Goal: Task Accomplishment & Management: Complete application form

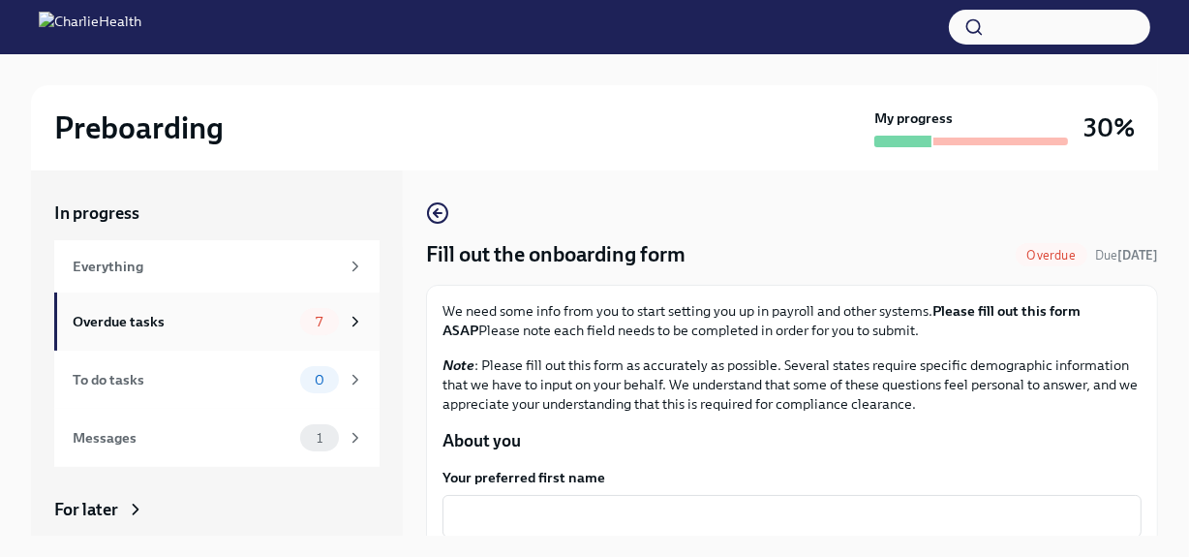
click at [329, 315] on div "7" at bounding box center [332, 321] width 64 height 27
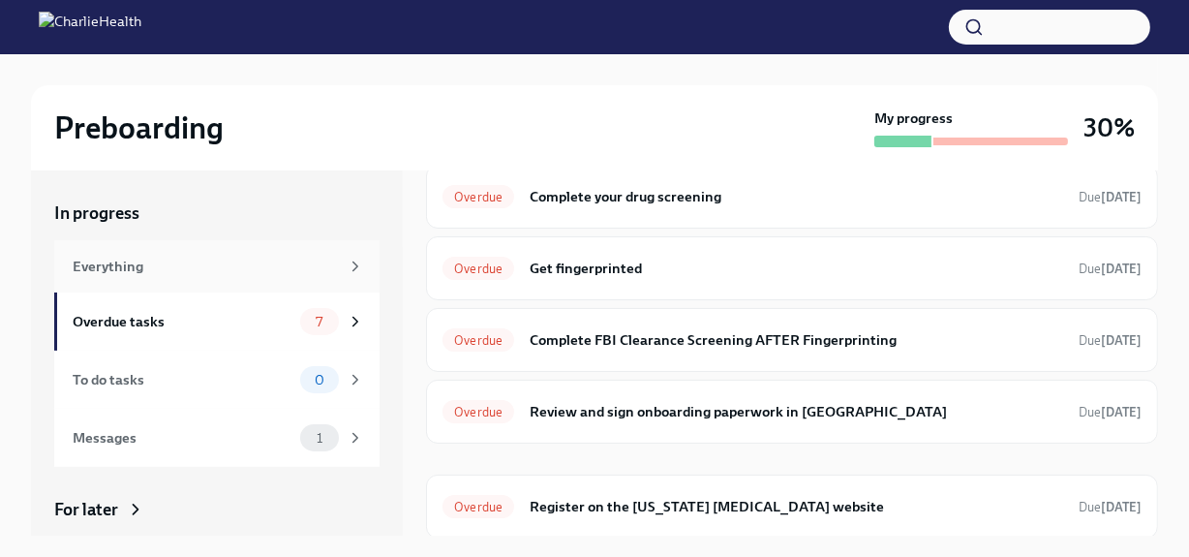
click at [330, 265] on div "Everything" at bounding box center [218, 266] width 291 height 21
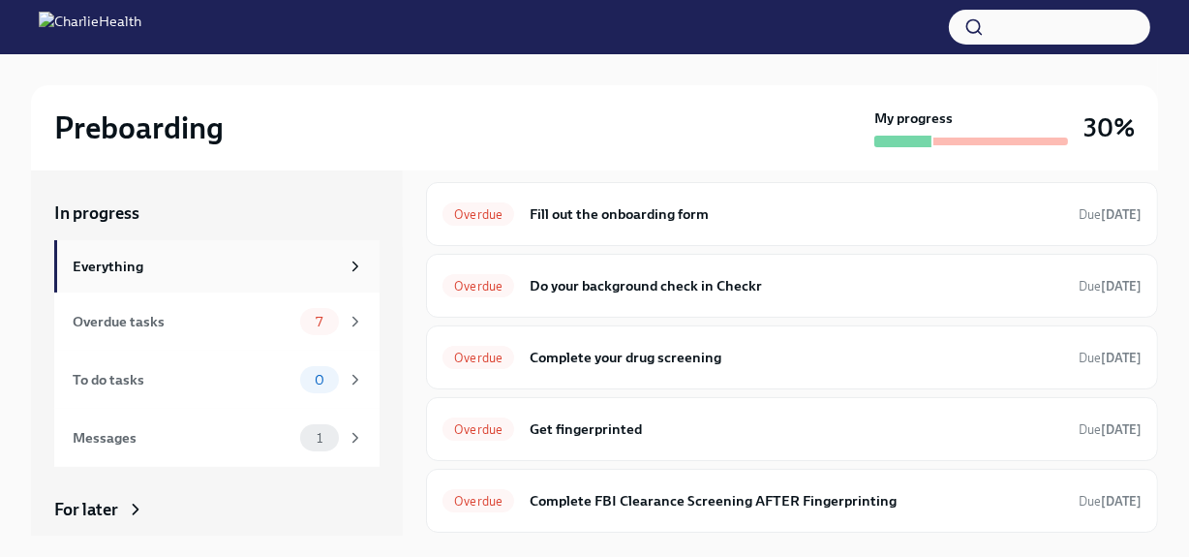
scroll to position [359, 0]
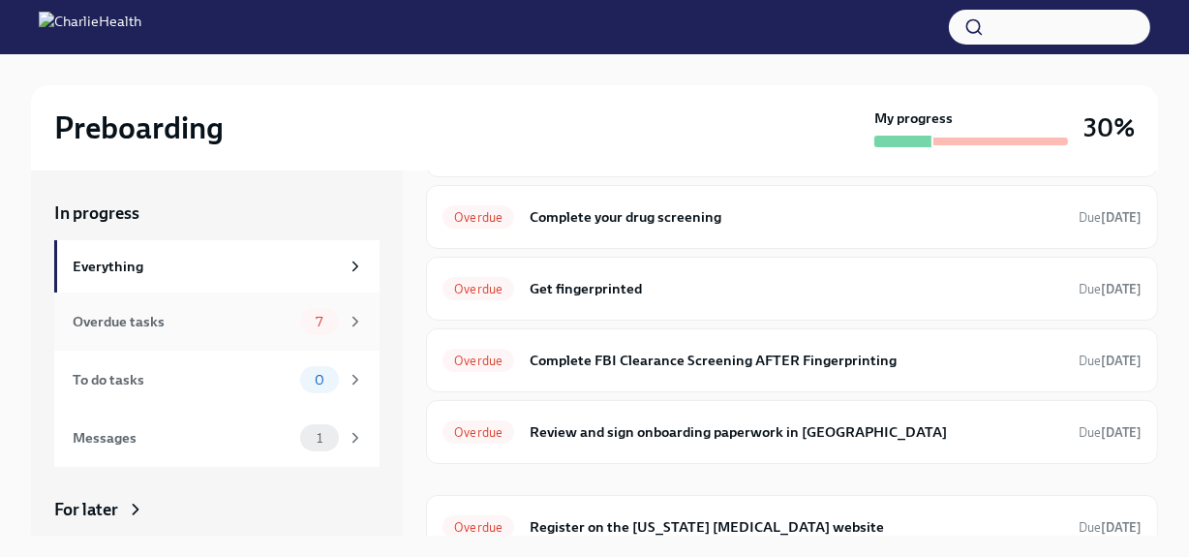
click at [347, 321] on icon at bounding box center [355, 321] width 17 height 17
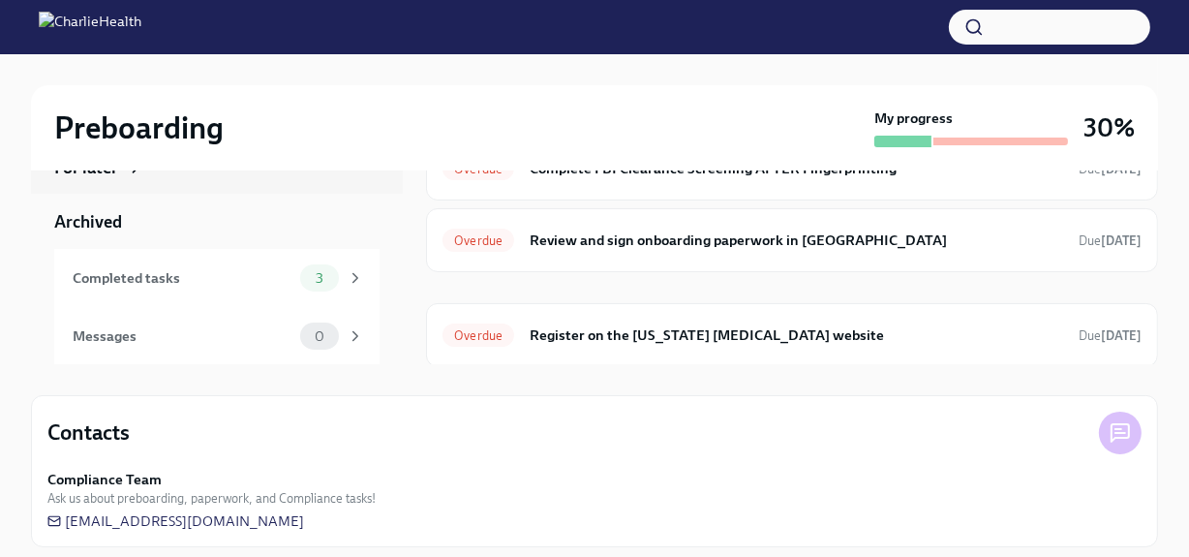
scroll to position [184, 0]
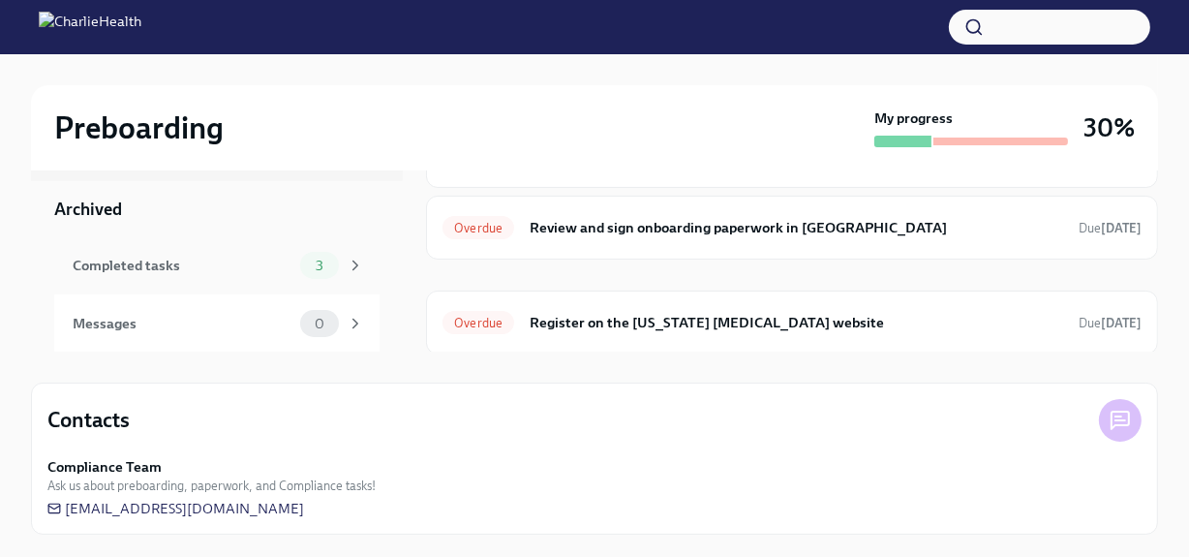
click at [324, 265] on div "3" at bounding box center [332, 265] width 64 height 27
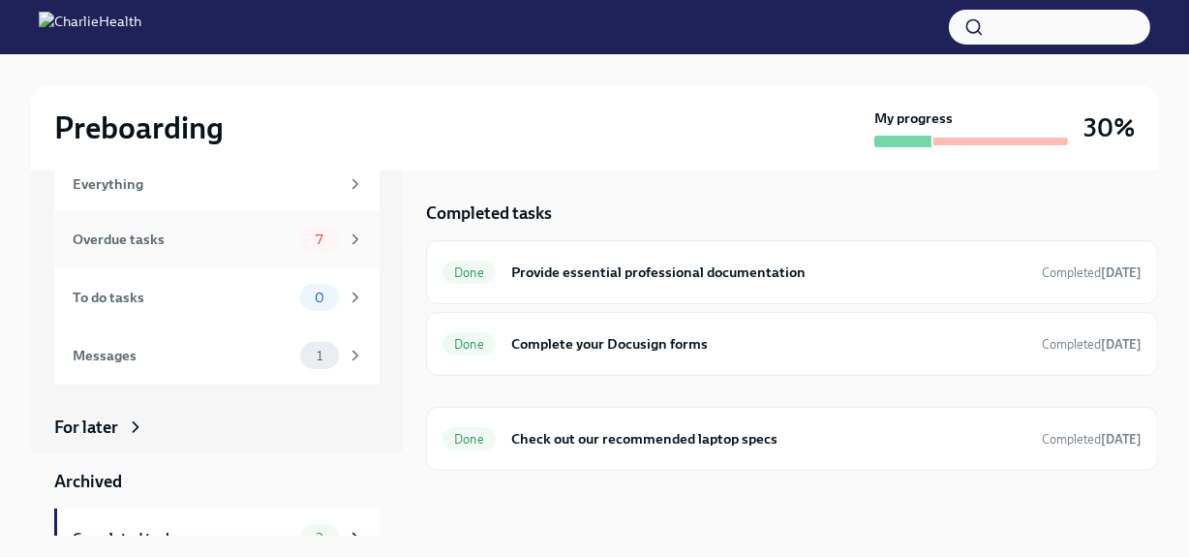
click at [251, 227] on div "Overdue tasks 7" at bounding box center [218, 239] width 291 height 27
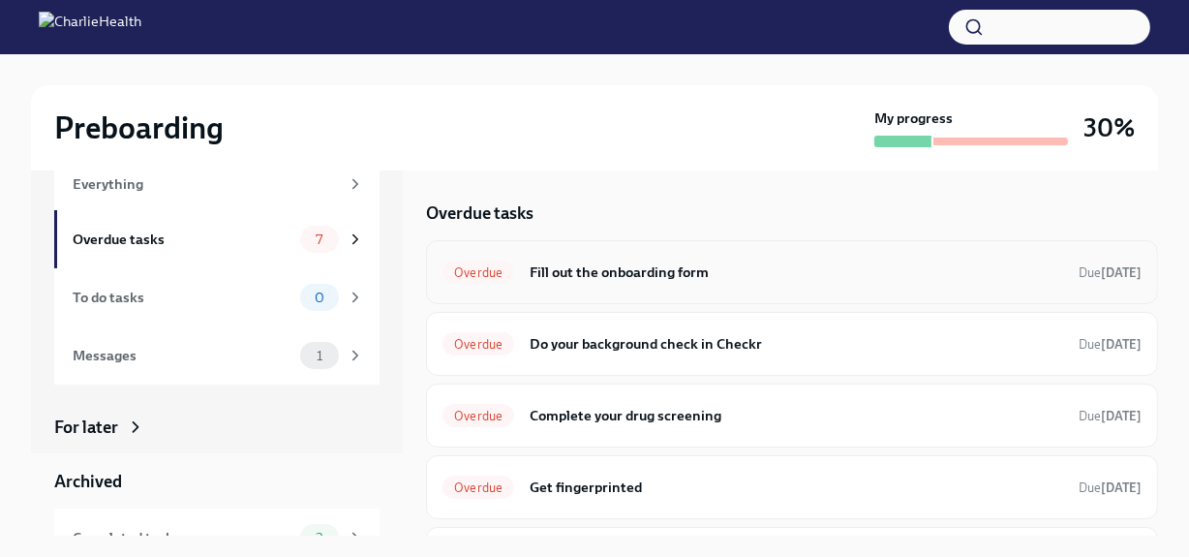
click at [570, 272] on h6 "Fill out the onboarding form" at bounding box center [795, 271] width 533 height 21
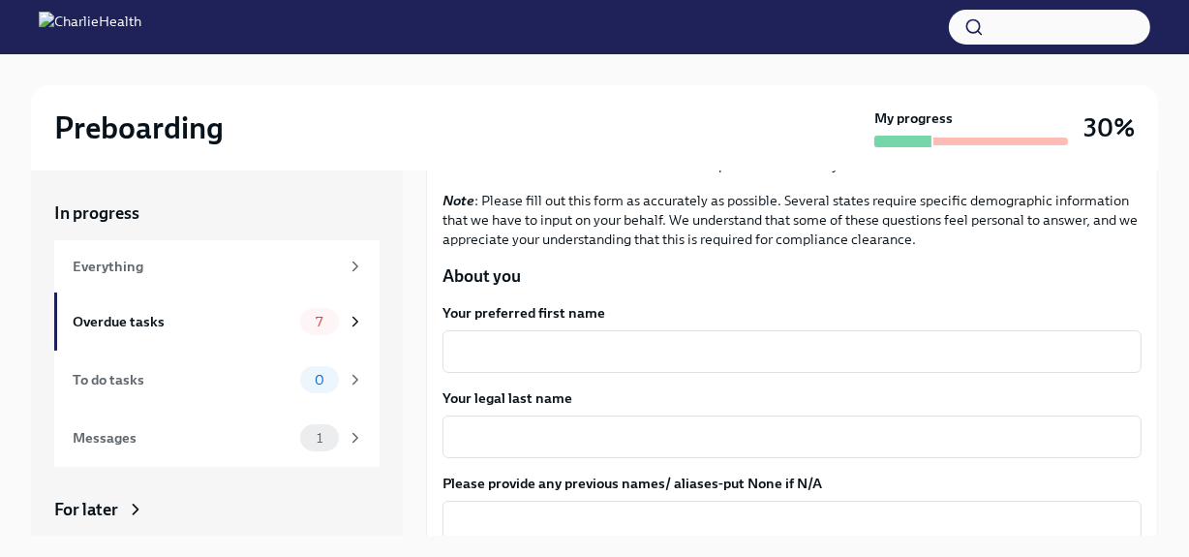
scroll to position [175, 0]
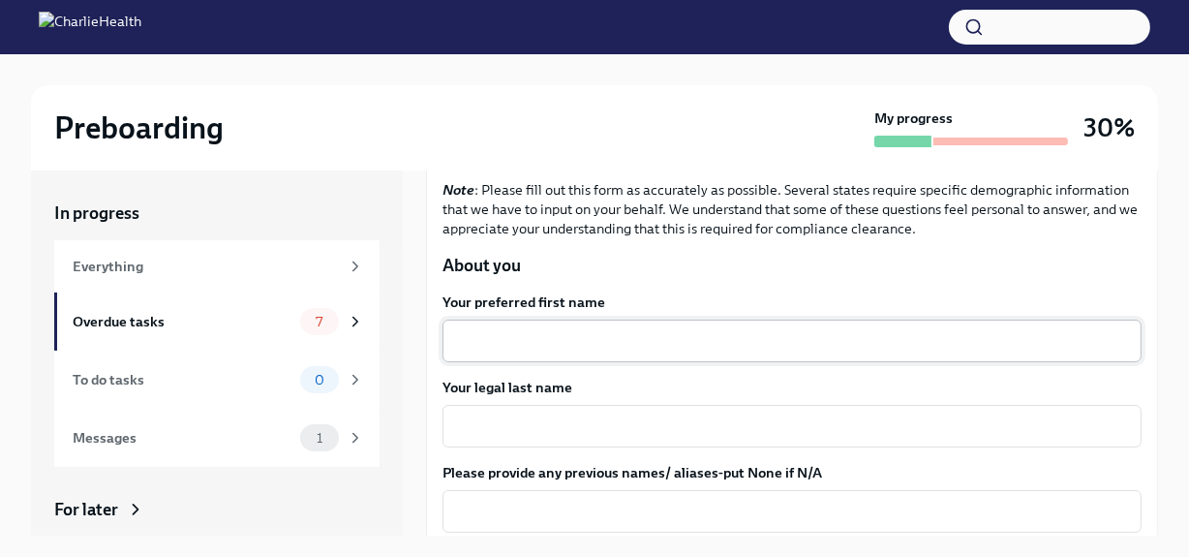
click at [583, 345] on textarea "Your preferred first name" at bounding box center [792, 340] width 676 height 23
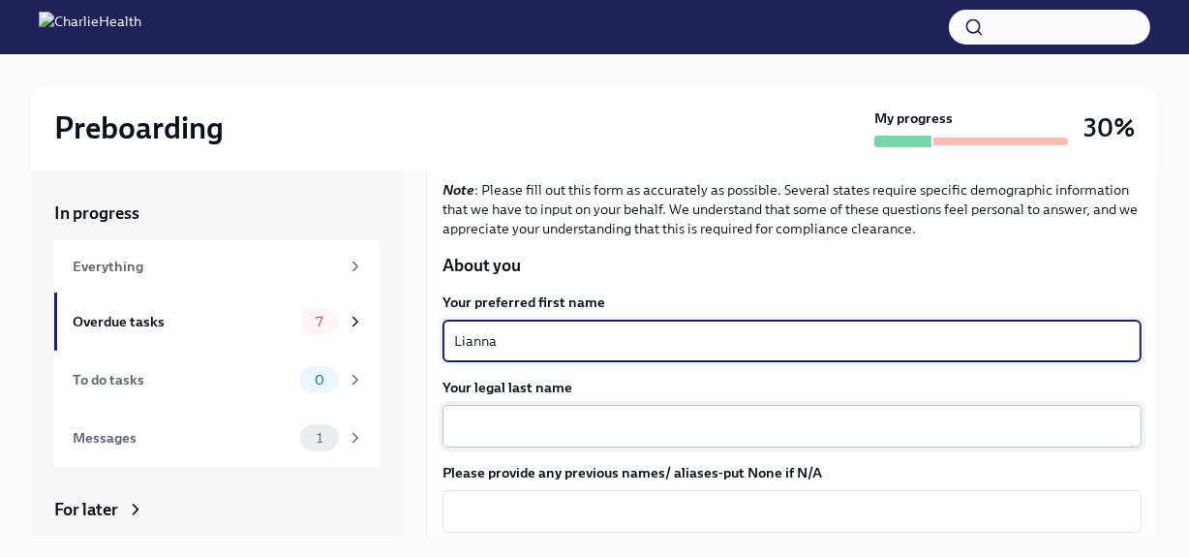
type textarea "Lianna"
click at [557, 418] on textarea "Your legal last name" at bounding box center [792, 425] width 676 height 23
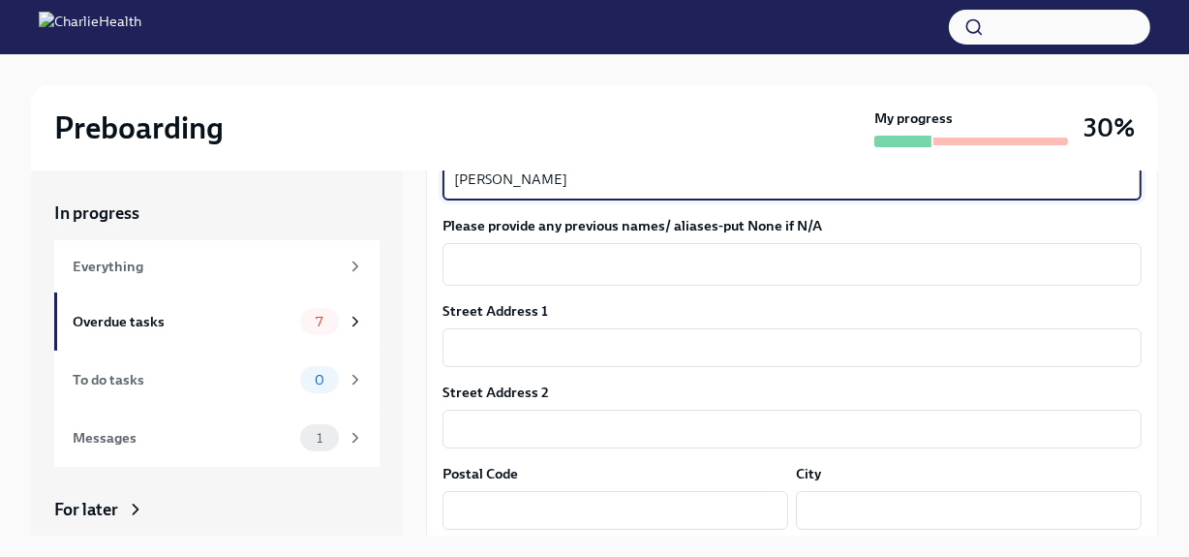
scroll to position [439, 0]
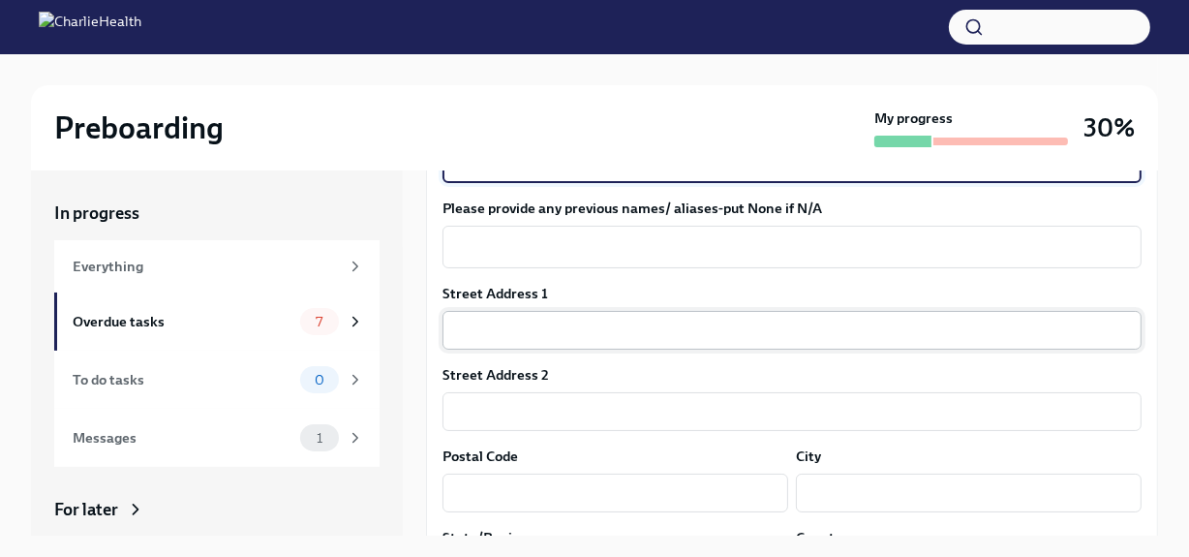
type textarea "[PERSON_NAME]"
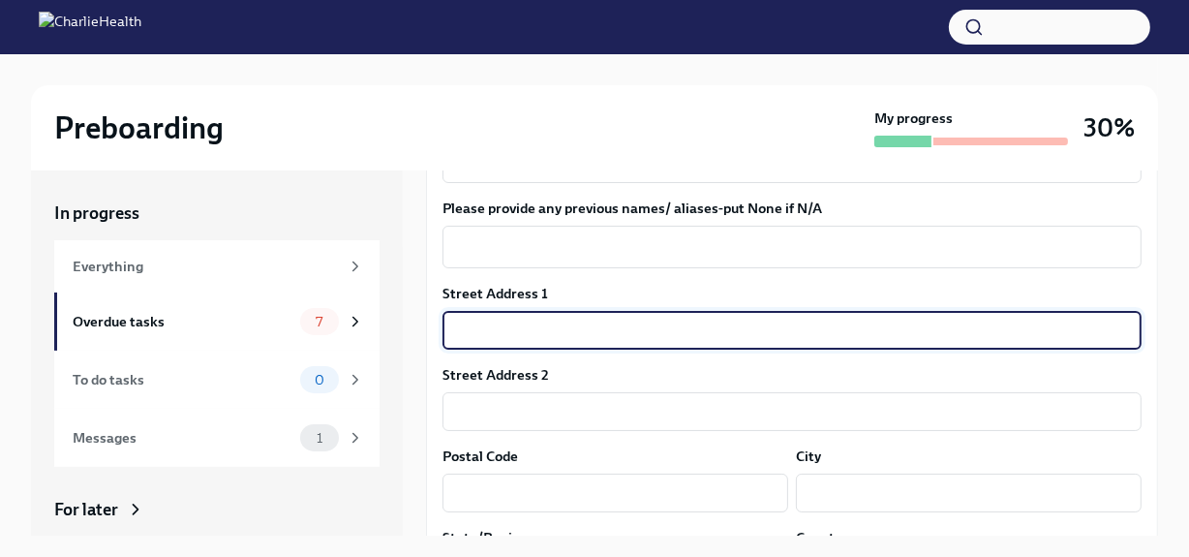
click at [529, 317] on input "text" at bounding box center [791, 330] width 699 height 39
type input "[STREET_ADDRESS][PERSON_NAME]"
type input "83703"
type input "Boise"
type input "ID"
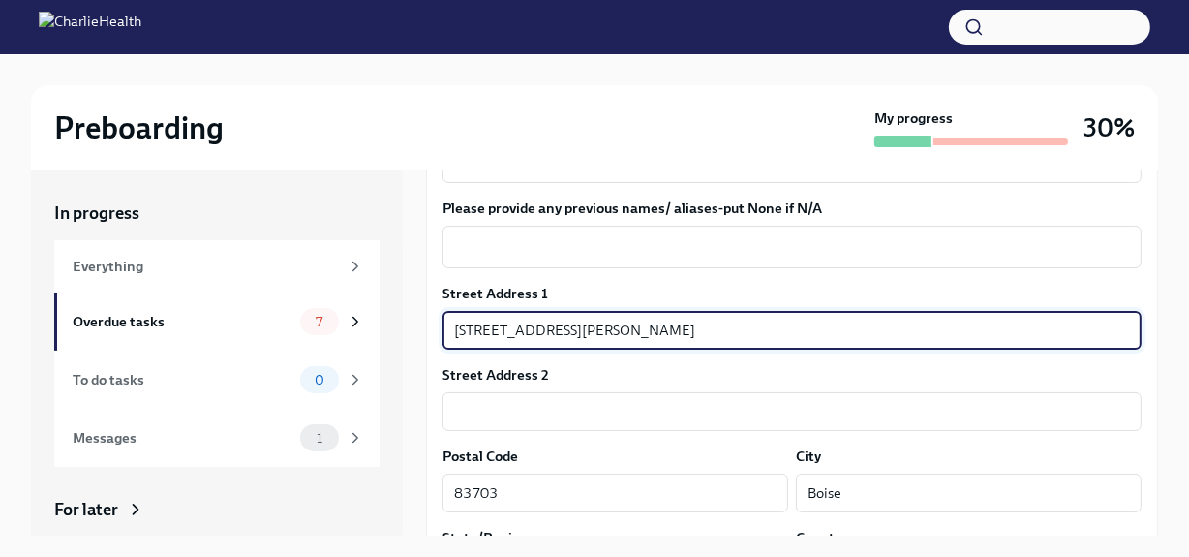
type input "US"
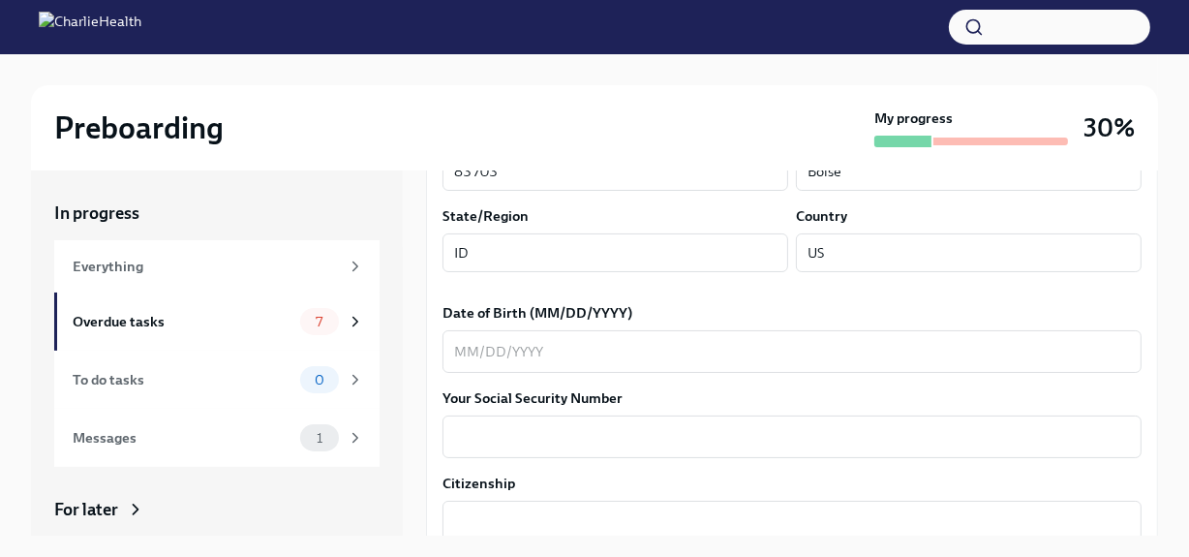
scroll to position [792, 0]
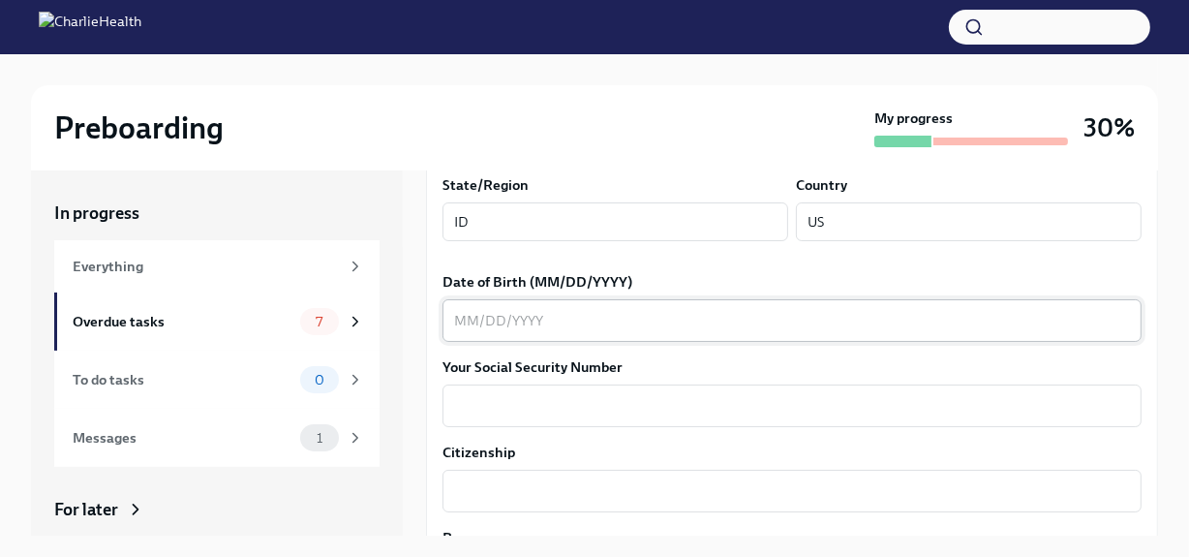
click at [555, 321] on textarea "Date of Birth (MM/DD/YYYY)" at bounding box center [792, 320] width 676 height 23
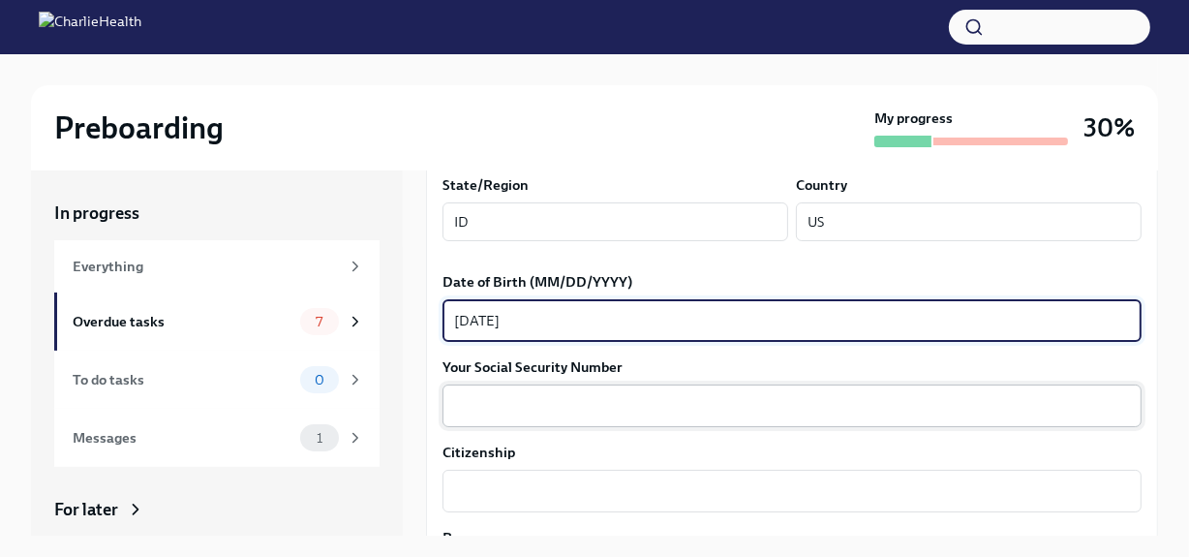
type textarea "[DATE]"
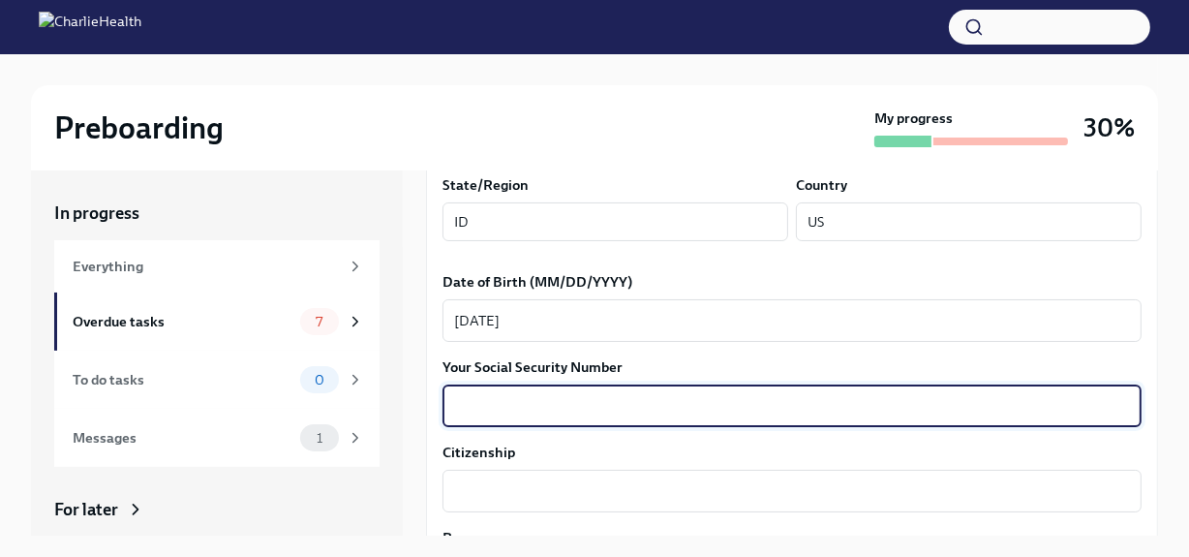
click at [561, 411] on textarea "Your Social Security Number" at bounding box center [792, 405] width 676 height 23
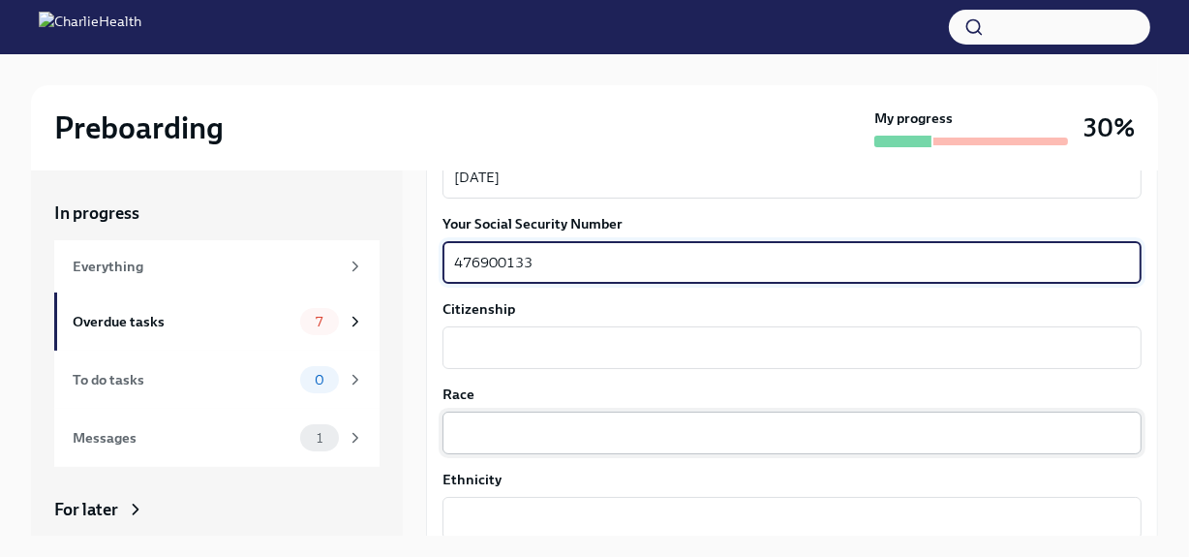
scroll to position [968, 0]
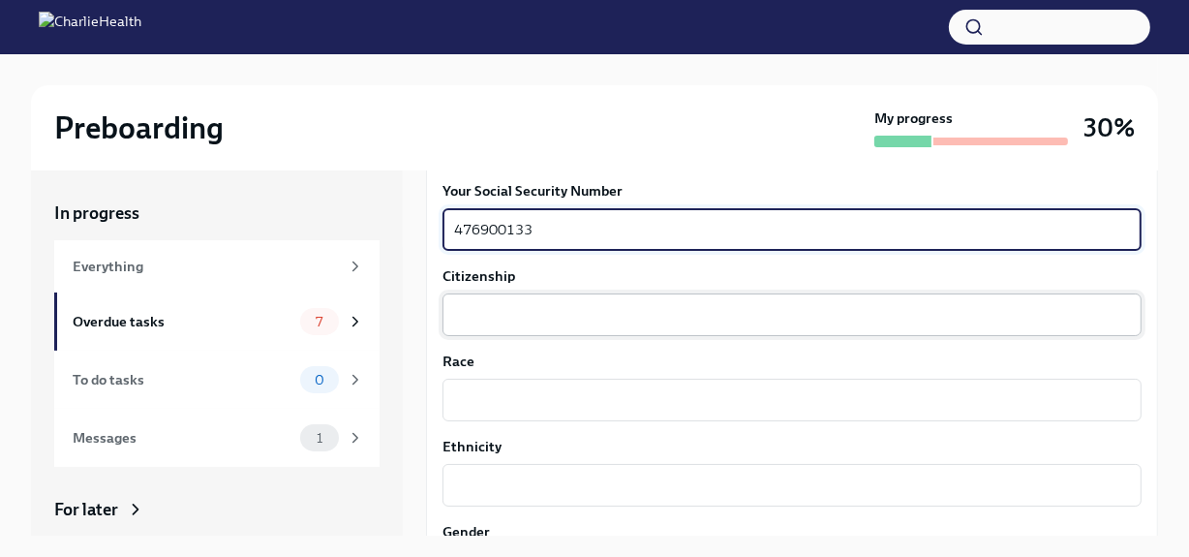
type textarea "476900133"
click at [504, 303] on textarea "Citizenship" at bounding box center [792, 314] width 676 height 23
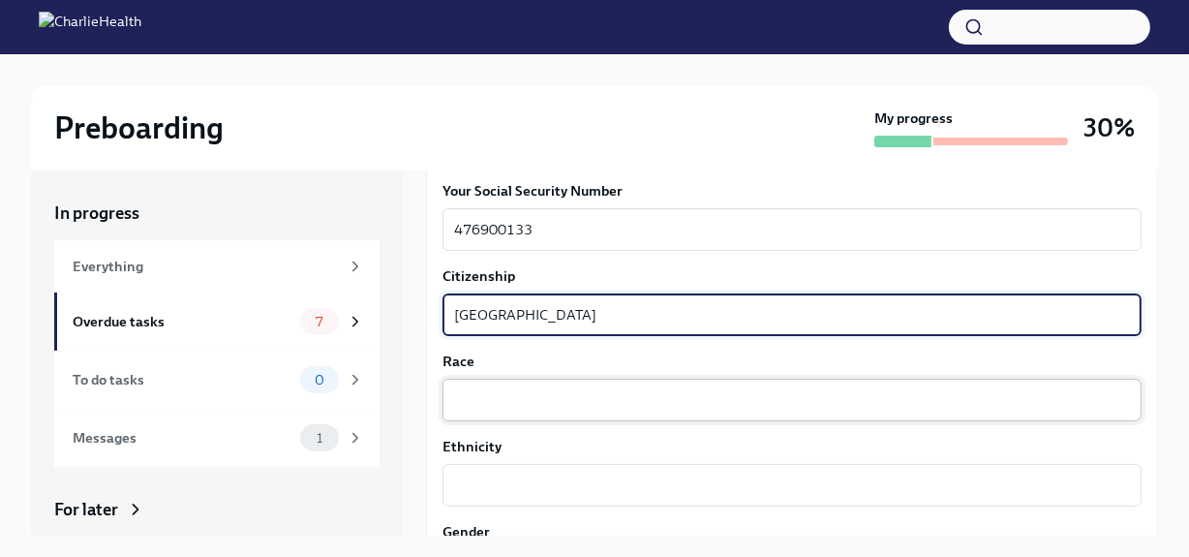
type textarea "[GEOGRAPHIC_DATA]"
click at [513, 400] on textarea "Race" at bounding box center [792, 399] width 676 height 23
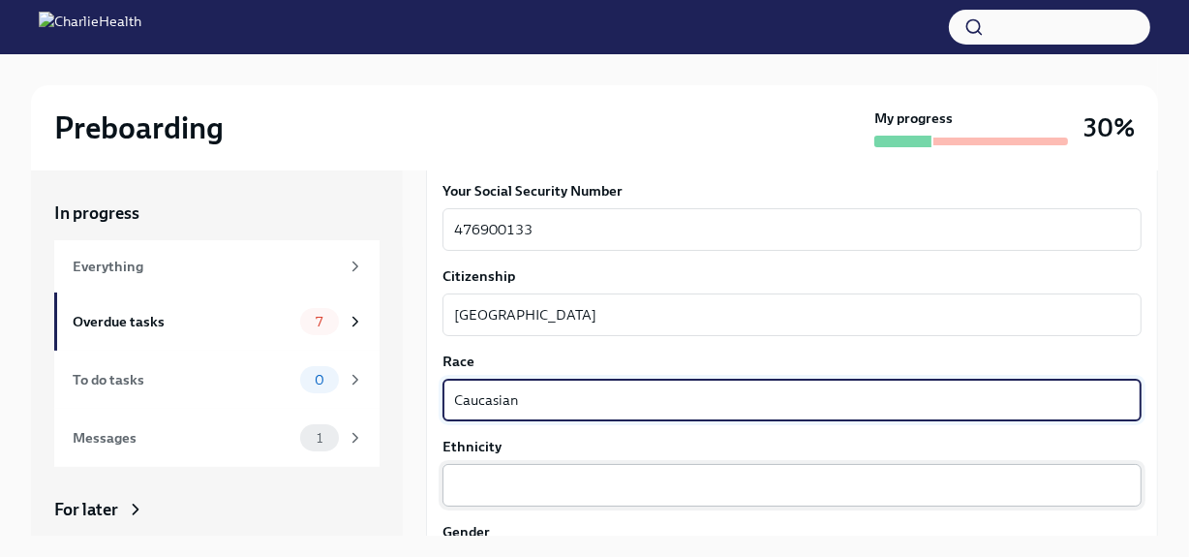
type textarea "Caucasian"
click at [492, 485] on textarea "Ethnicity" at bounding box center [792, 484] width 676 height 23
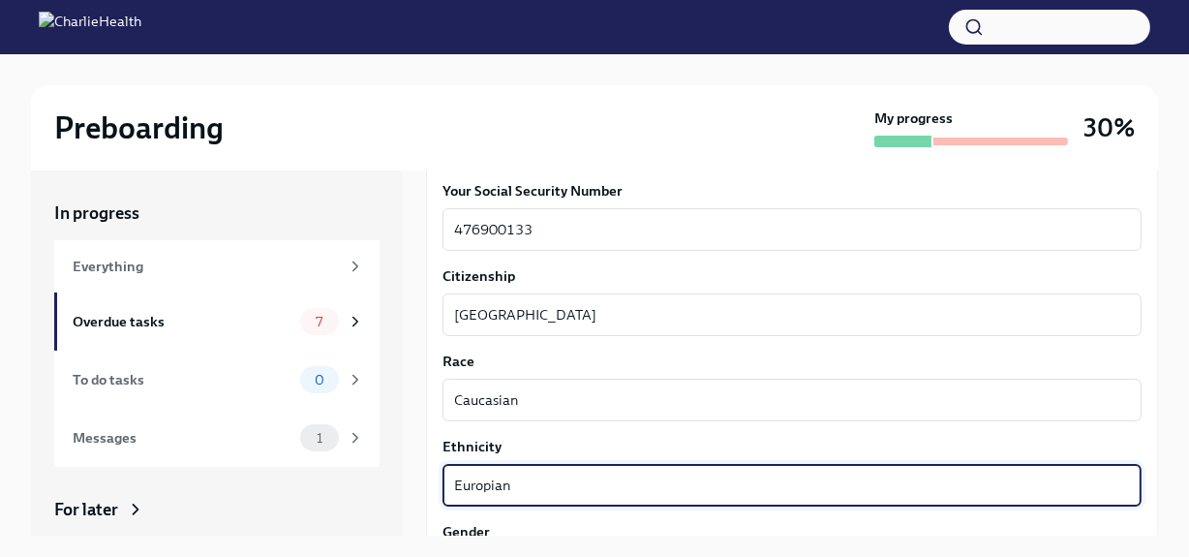
drag, startPoint x: 475, startPoint y: 485, endPoint x: 530, endPoint y: 97, distance: 392.1
click at [530, 97] on div "Preboarding My progress 30%" at bounding box center [594, 127] width 1127 height 85
click at [495, 489] on textarea "Europian" at bounding box center [792, 484] width 676 height 23
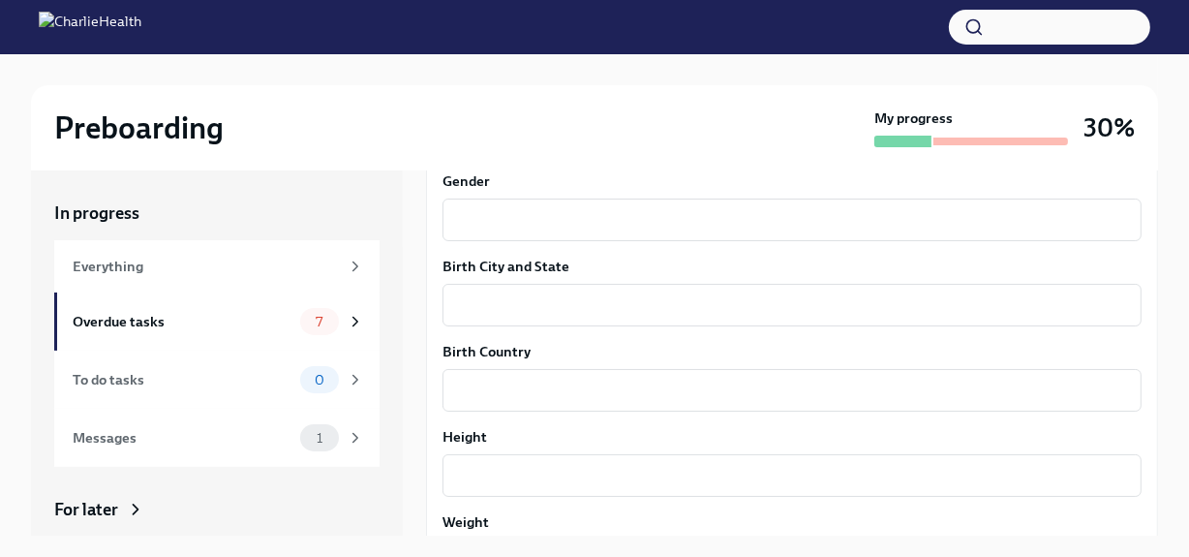
scroll to position [1319, 0]
type textarea "European"
click at [478, 215] on textarea "Gender" at bounding box center [792, 218] width 676 height 23
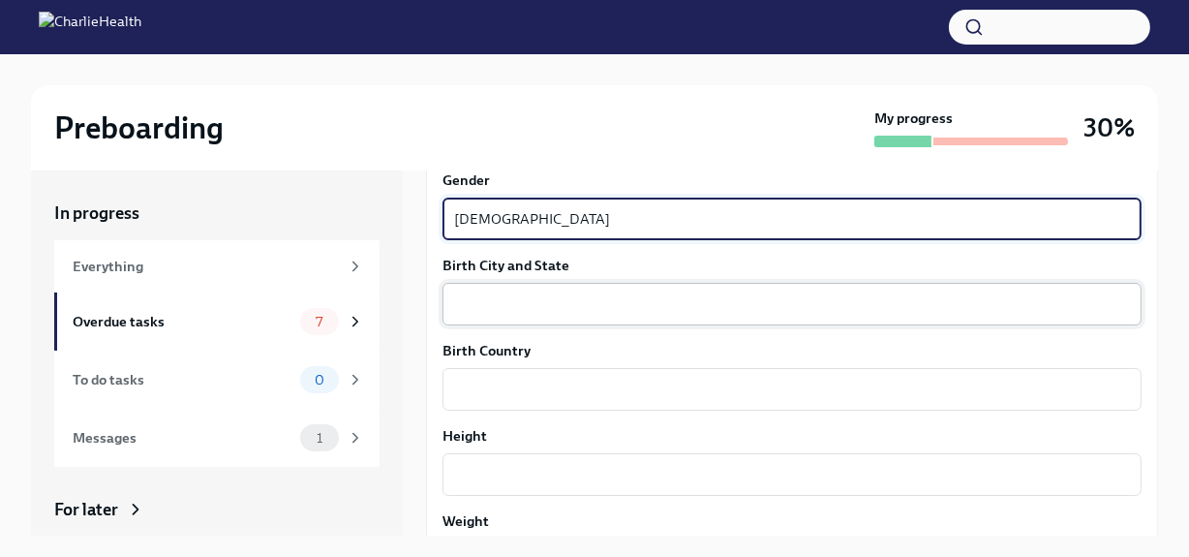
type textarea "[DEMOGRAPHIC_DATA]"
click at [484, 292] on textarea "Birth City and State" at bounding box center [792, 303] width 676 height 23
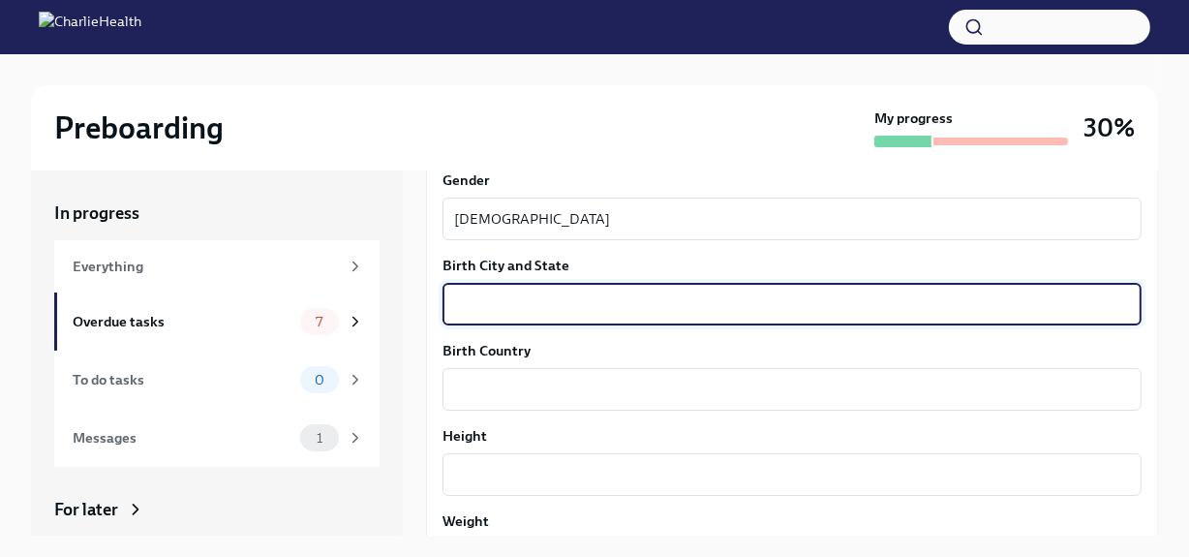
type textarea "M"
type textarea "[GEOGRAPHIC_DATA], [US_STATE]"
click at [492, 381] on textarea "Birth Country" at bounding box center [792, 389] width 676 height 23
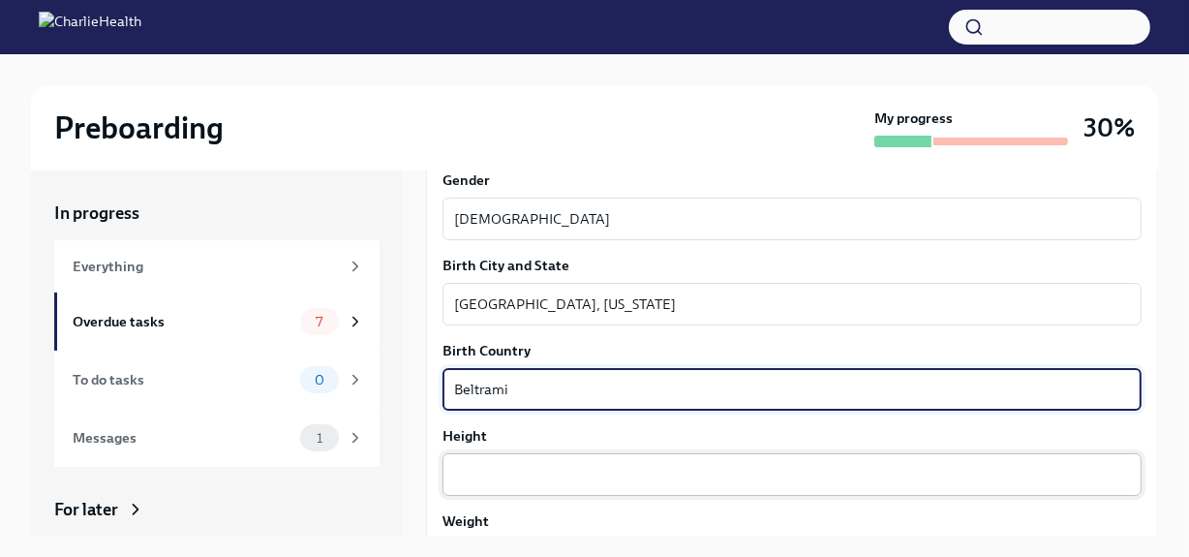
type textarea "Beltrami"
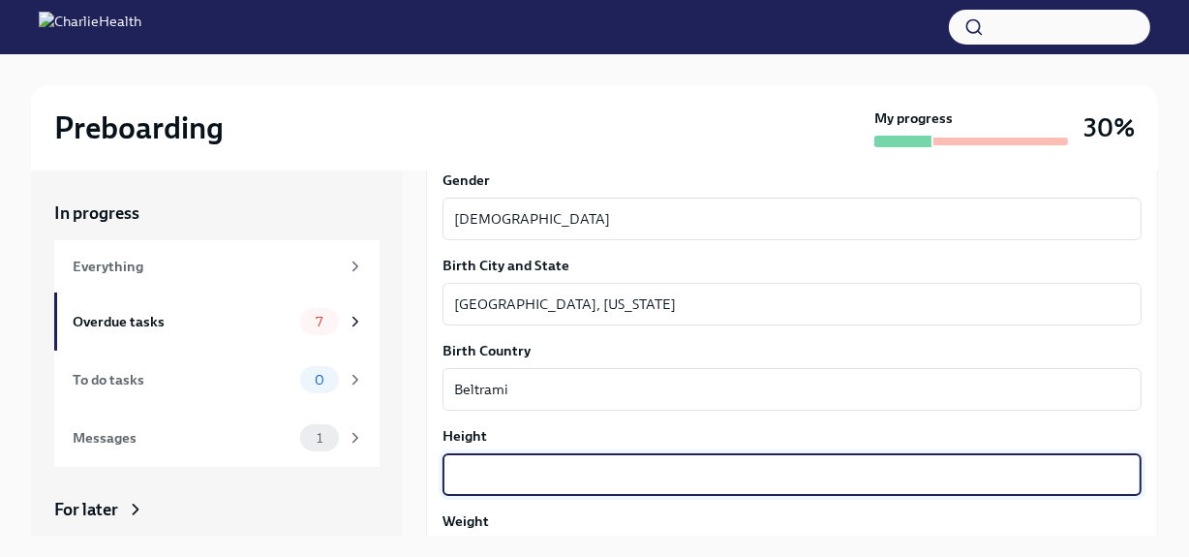
click at [476, 471] on textarea "Height" at bounding box center [792, 474] width 676 height 23
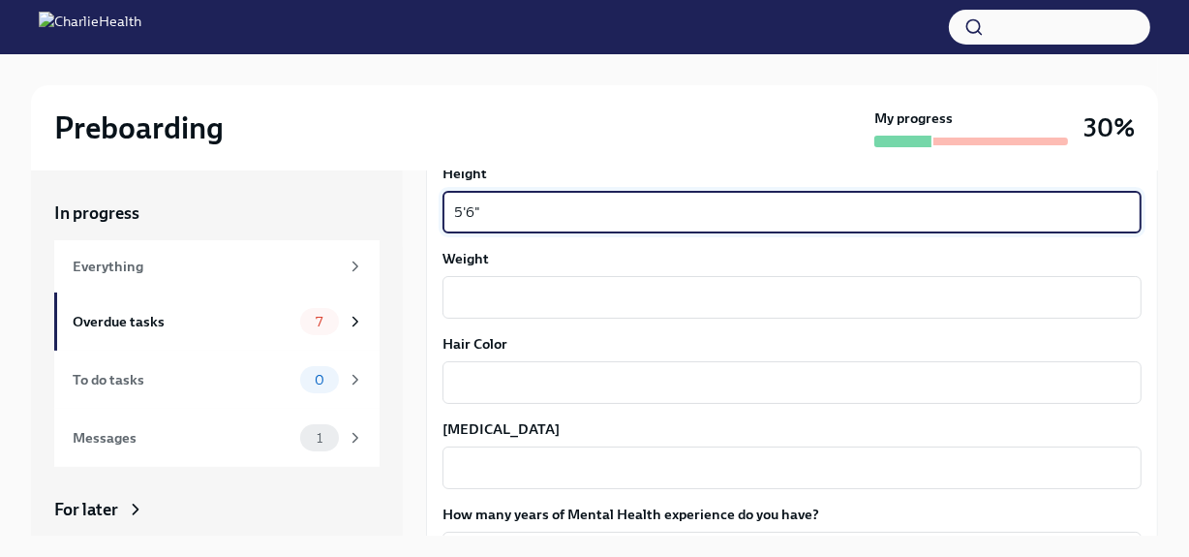
scroll to position [1584, 0]
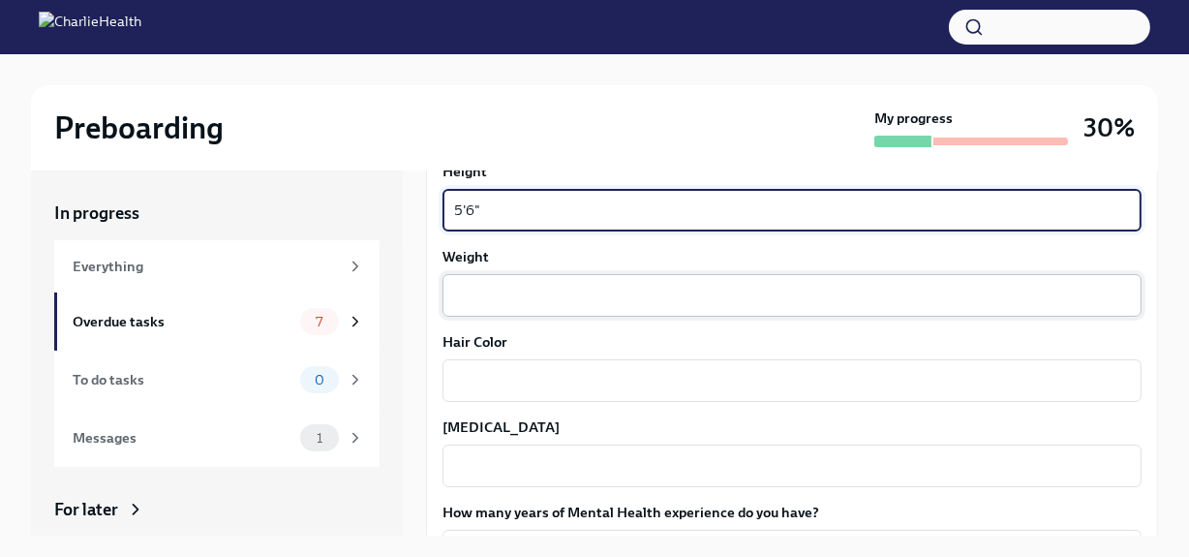
type textarea "5'6""
click at [486, 287] on textarea "Weight" at bounding box center [792, 295] width 676 height 23
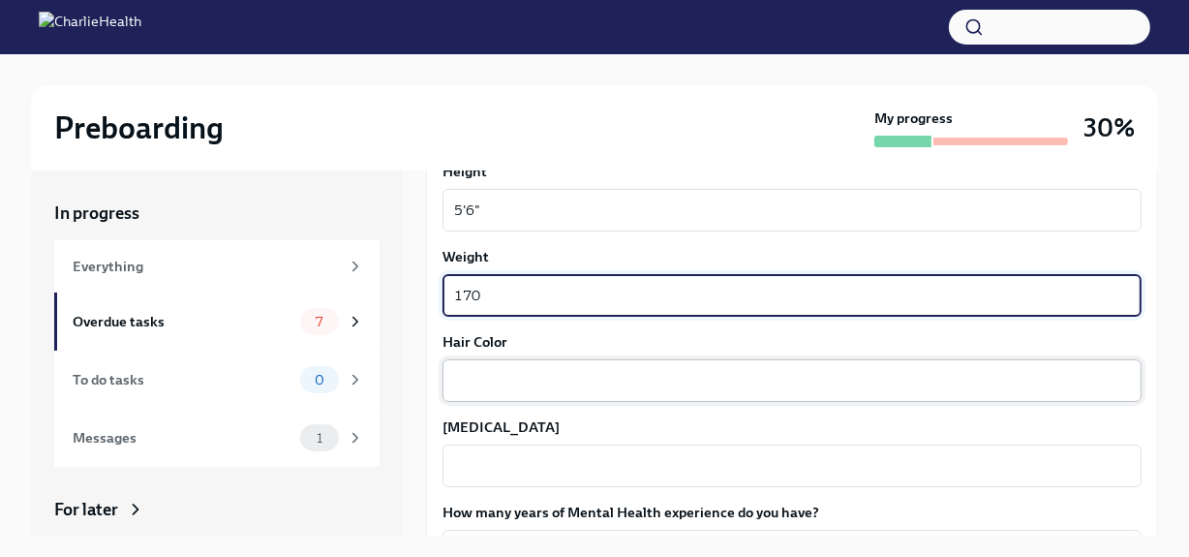
type textarea "170"
click at [514, 364] on div "x ​" at bounding box center [791, 380] width 699 height 43
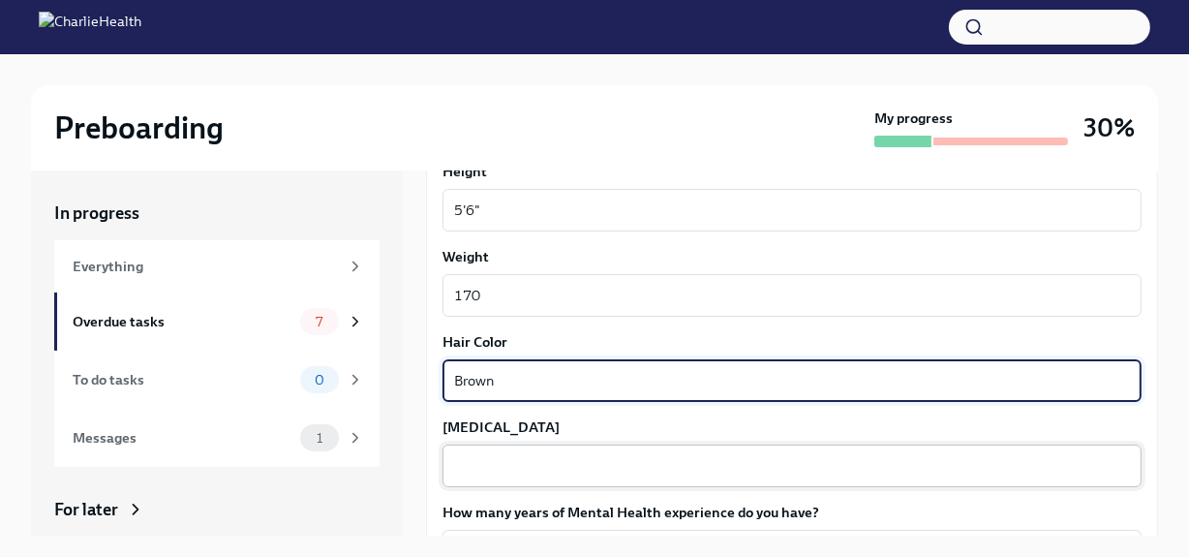
type textarea "Brown"
click at [523, 473] on textarea "[MEDICAL_DATA]" at bounding box center [792, 465] width 676 height 23
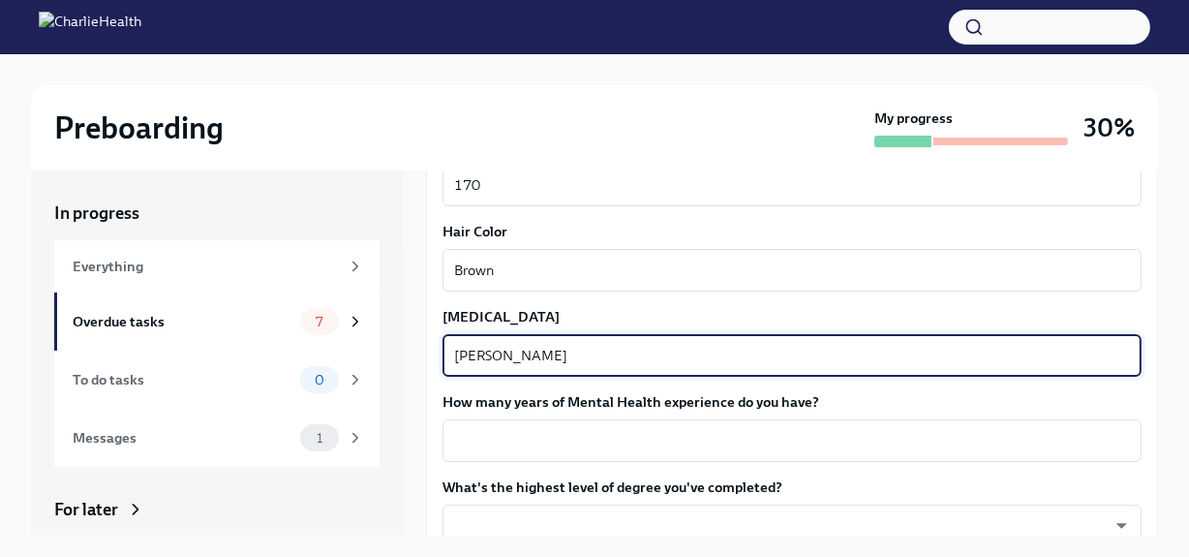
scroll to position [1848, 0]
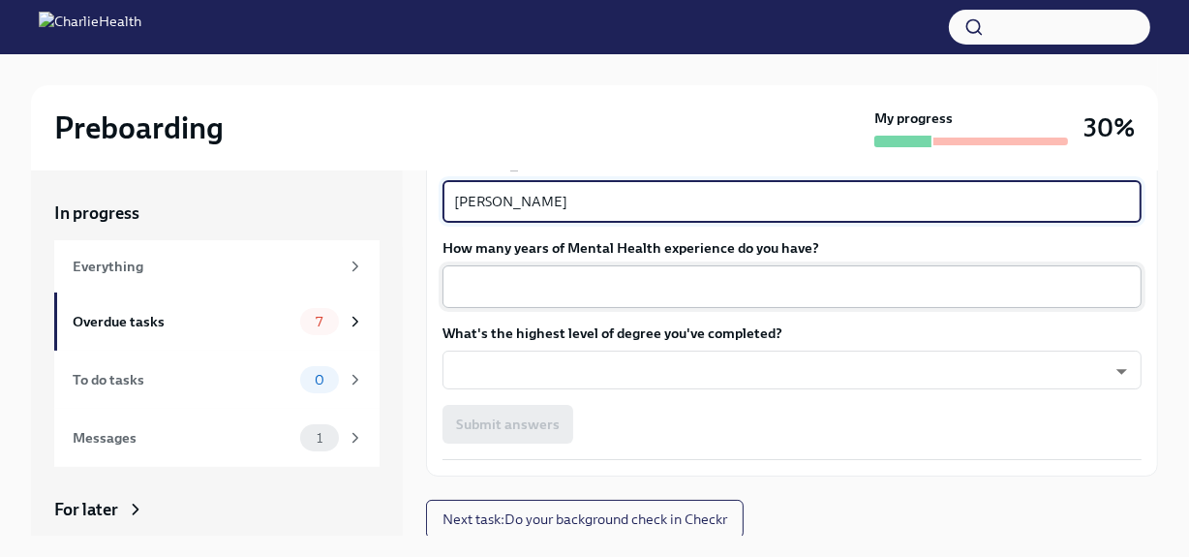
type textarea "[PERSON_NAME]"
click at [530, 290] on textarea "How many years of Mental Health experience do you have?" at bounding box center [792, 286] width 676 height 23
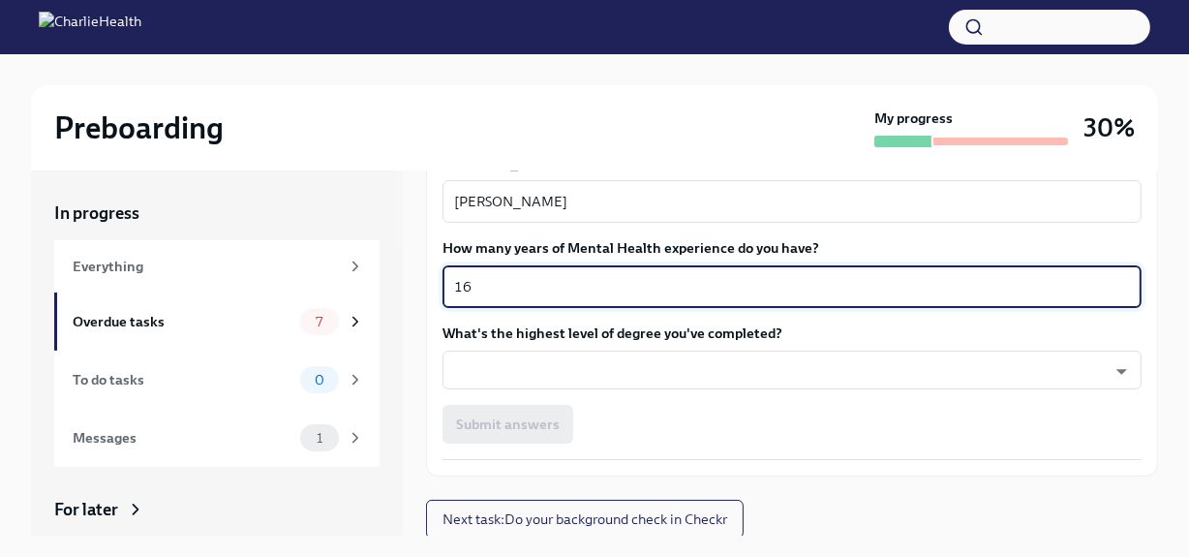
scroll to position [1849, 0]
type textarea "16"
click at [555, 373] on body "Preboarding My progress 30% In progress Everything Overdue tasks 7 To do tasks …" at bounding box center [594, 294] width 1189 height 589
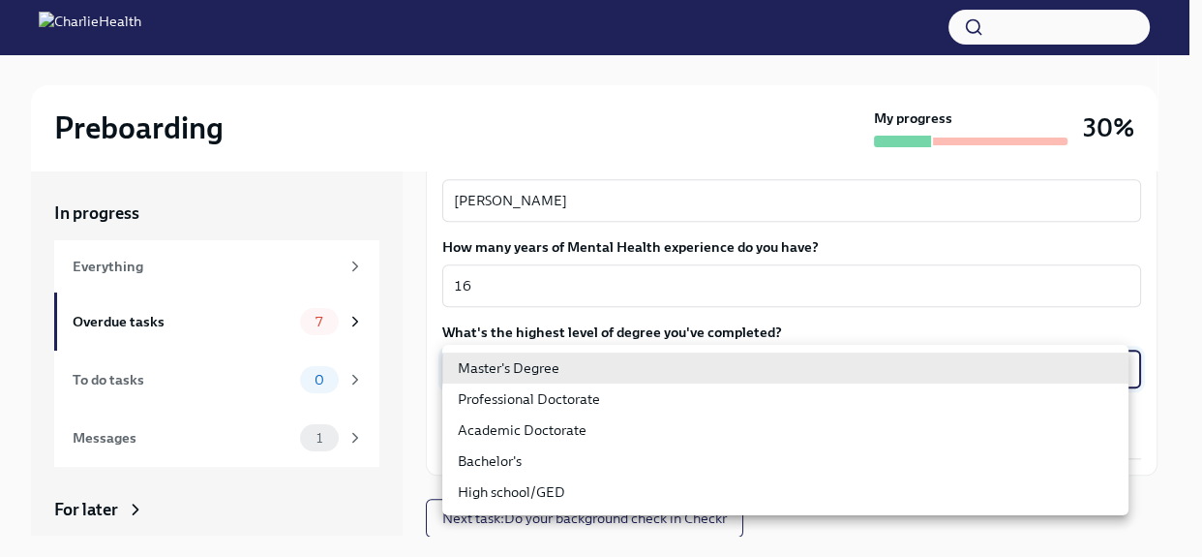
click at [555, 373] on li "Master's Degree" at bounding box center [785, 367] width 686 height 31
type input "2vBr-ghkD"
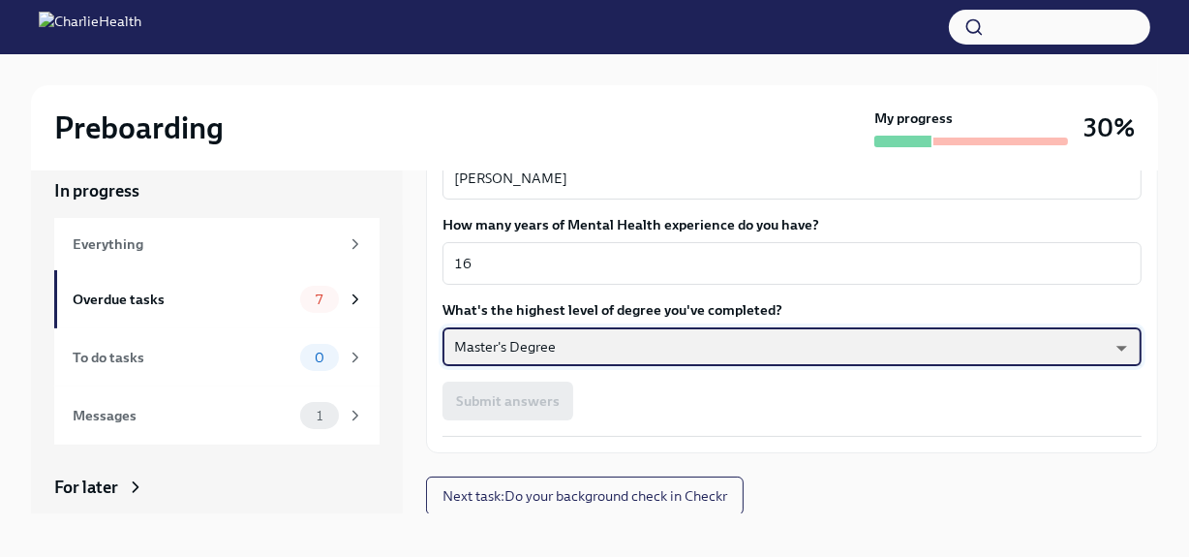
scroll to position [32, 0]
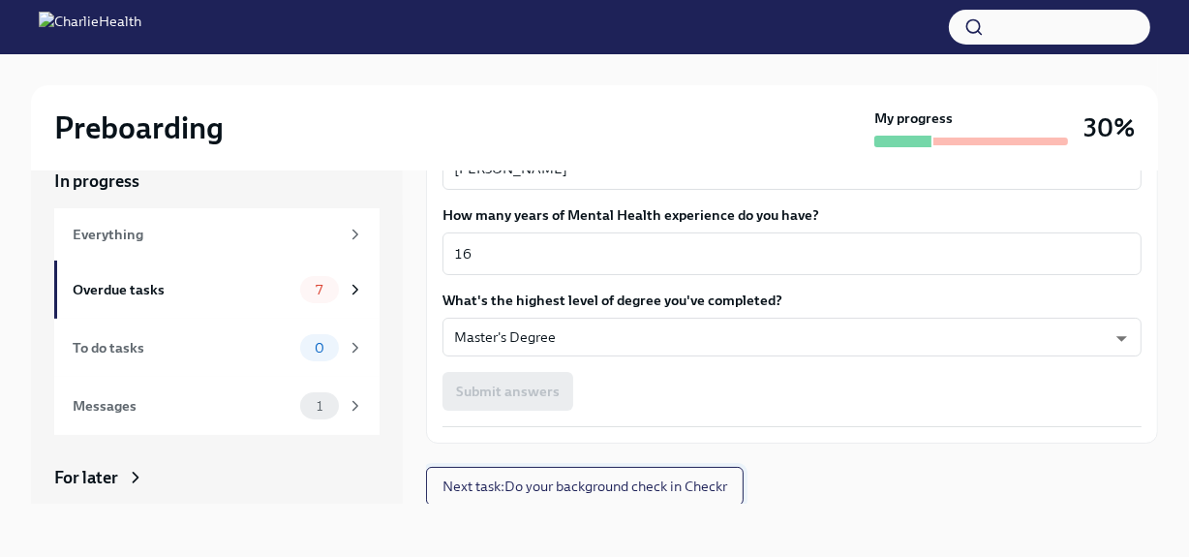
click at [629, 489] on span "Next task : Do your background check in Checkr" at bounding box center [584, 485] width 285 height 19
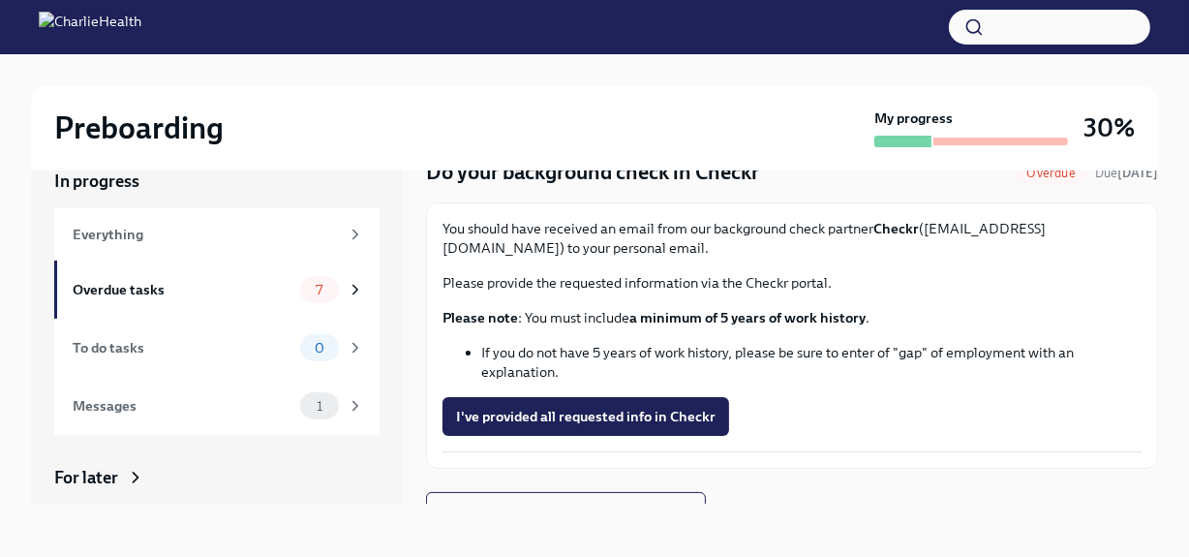
scroll to position [76, 0]
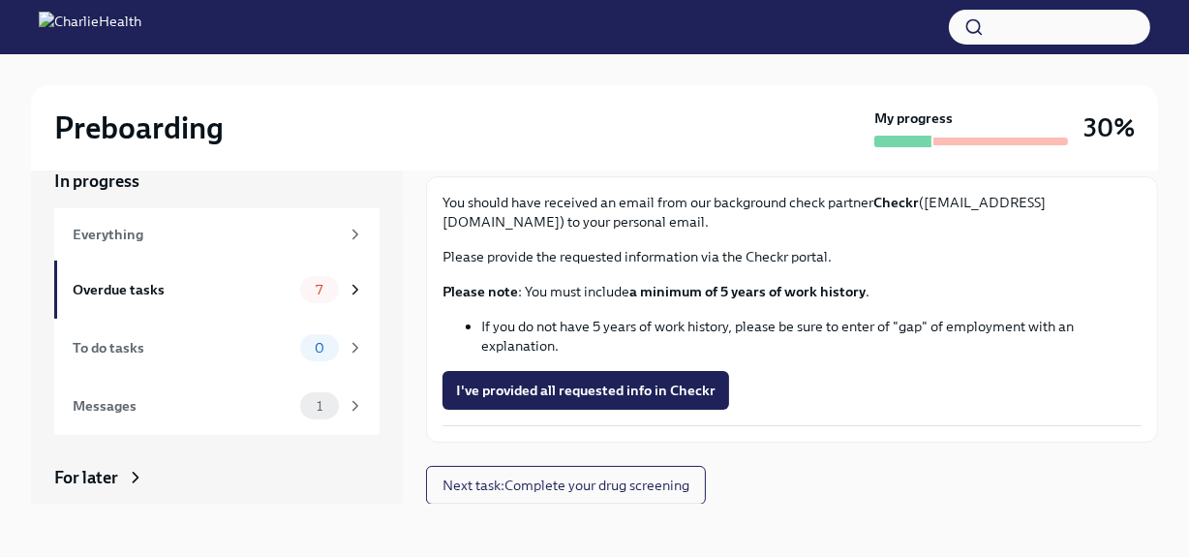
click at [557, 381] on span "I've provided all requested info in Checkr" at bounding box center [585, 389] width 259 height 19
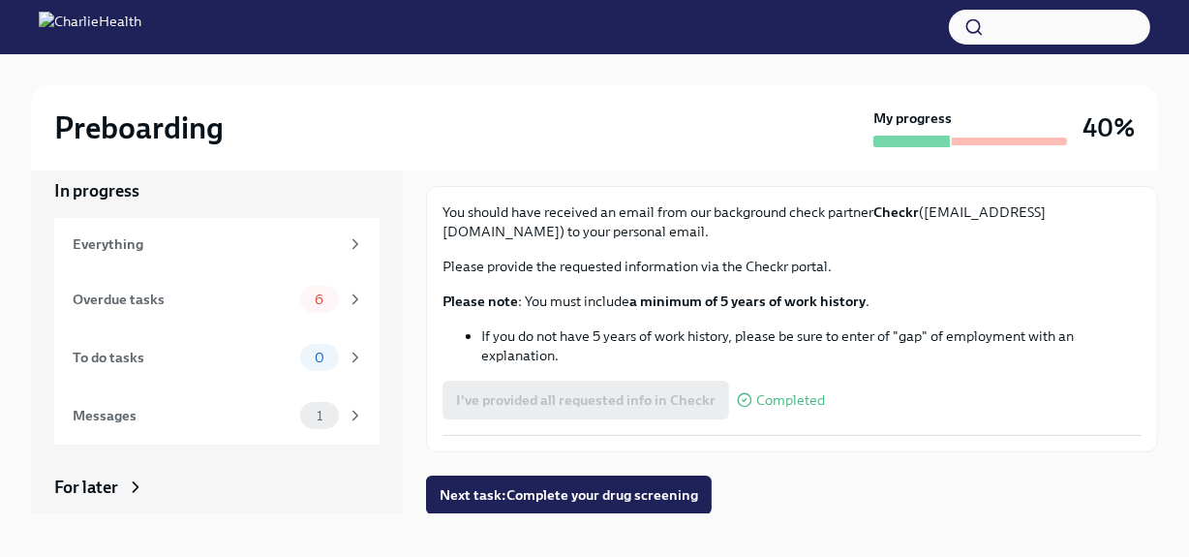
scroll to position [32, 0]
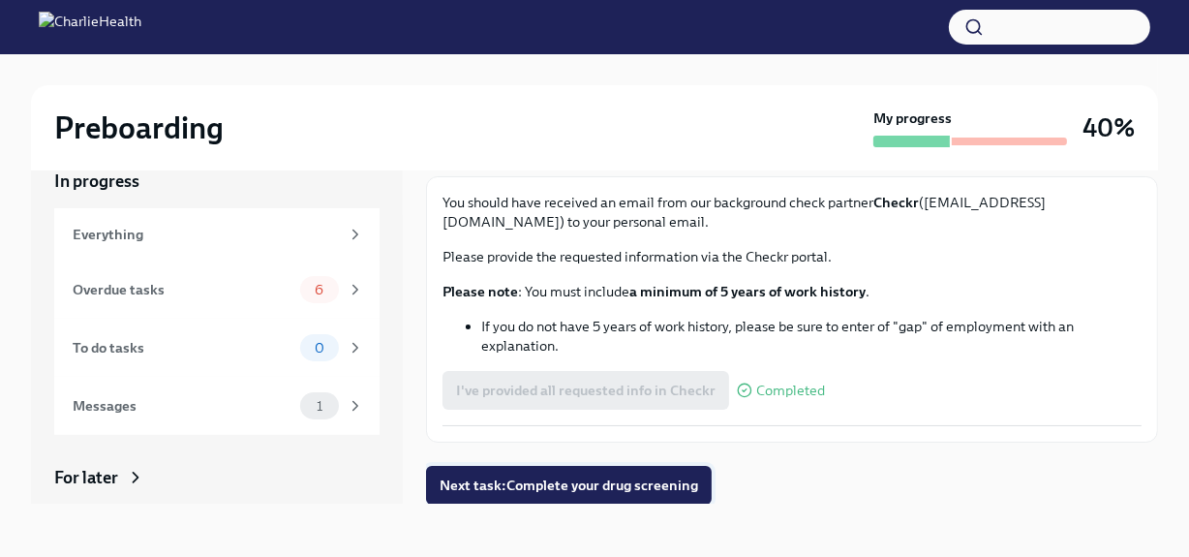
click at [590, 489] on span "Next task : Complete your drug screening" at bounding box center [568, 484] width 258 height 19
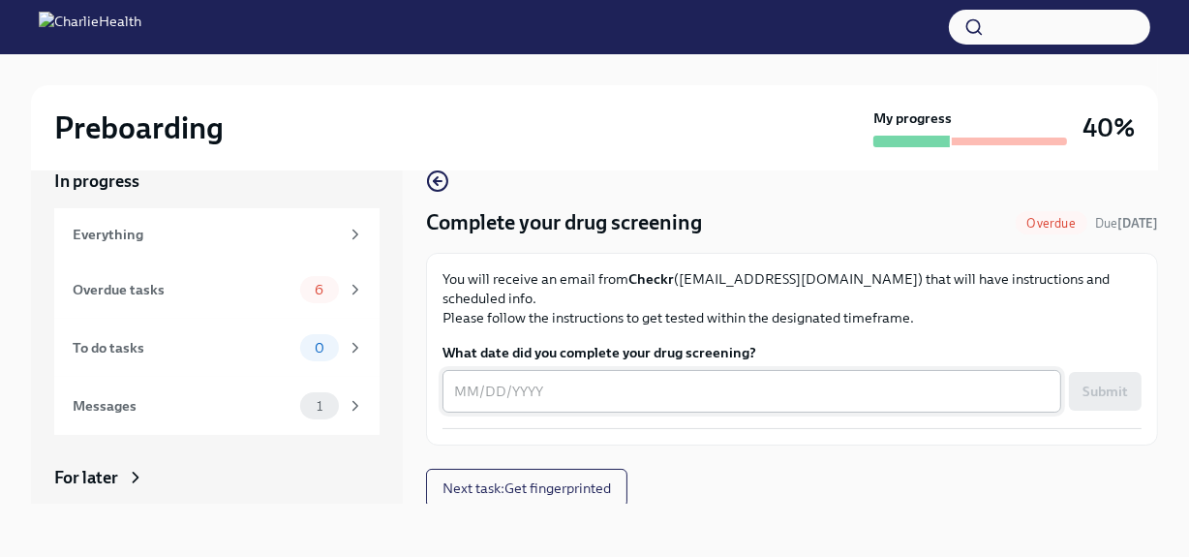
click at [523, 379] on textarea "What date did you complete your drug screening?" at bounding box center [751, 390] width 595 height 23
click at [719, 379] on textarea "What date did you complete your drug screening?" at bounding box center [751, 390] width 595 height 23
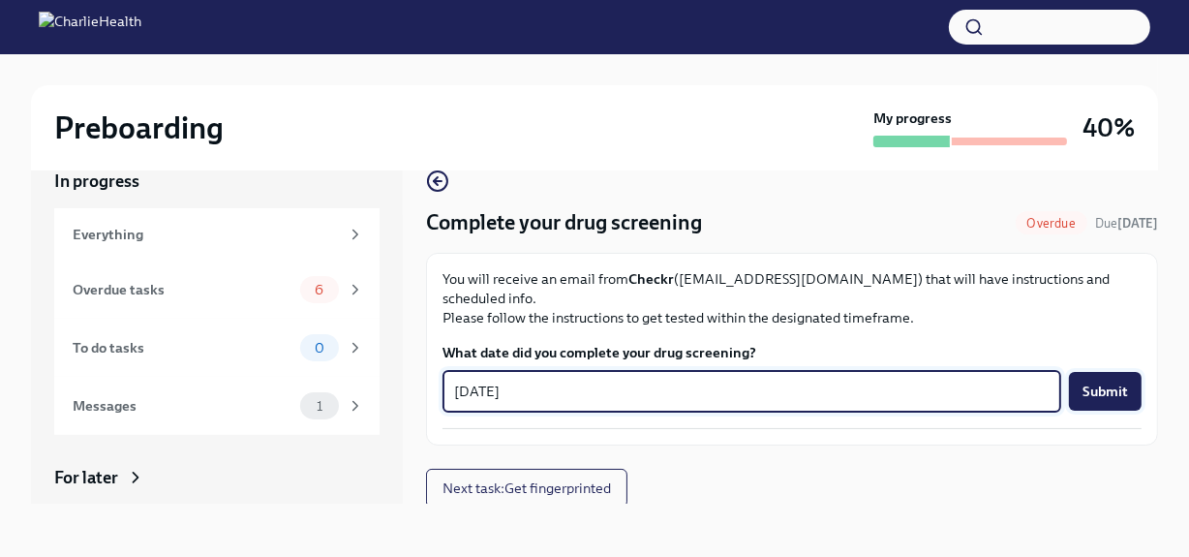
type textarea "[DATE]"
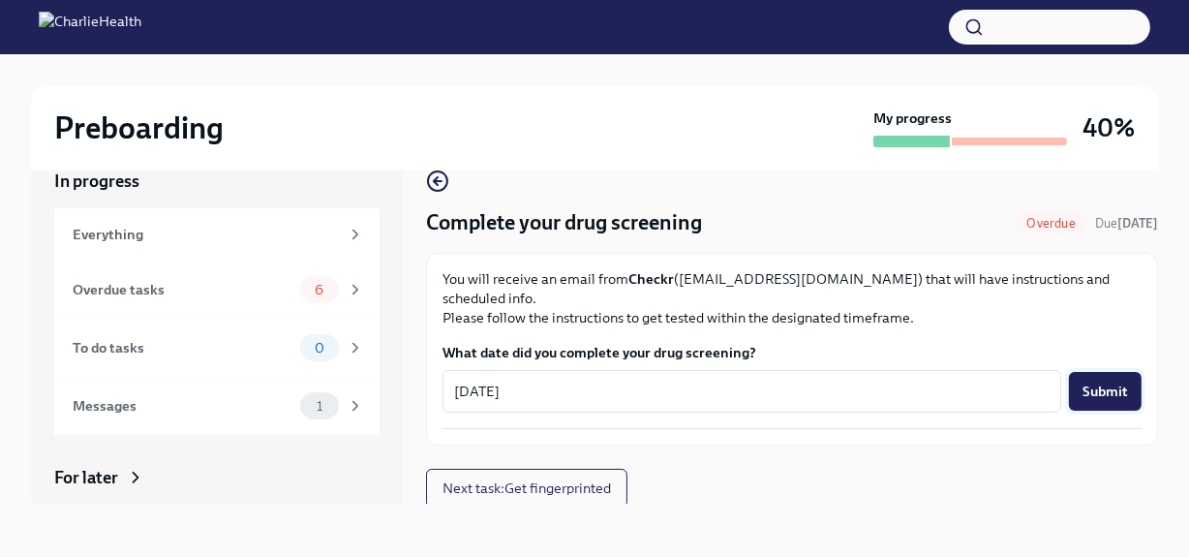
click at [1122, 381] on span "Submit" at bounding box center [1104, 390] width 45 height 19
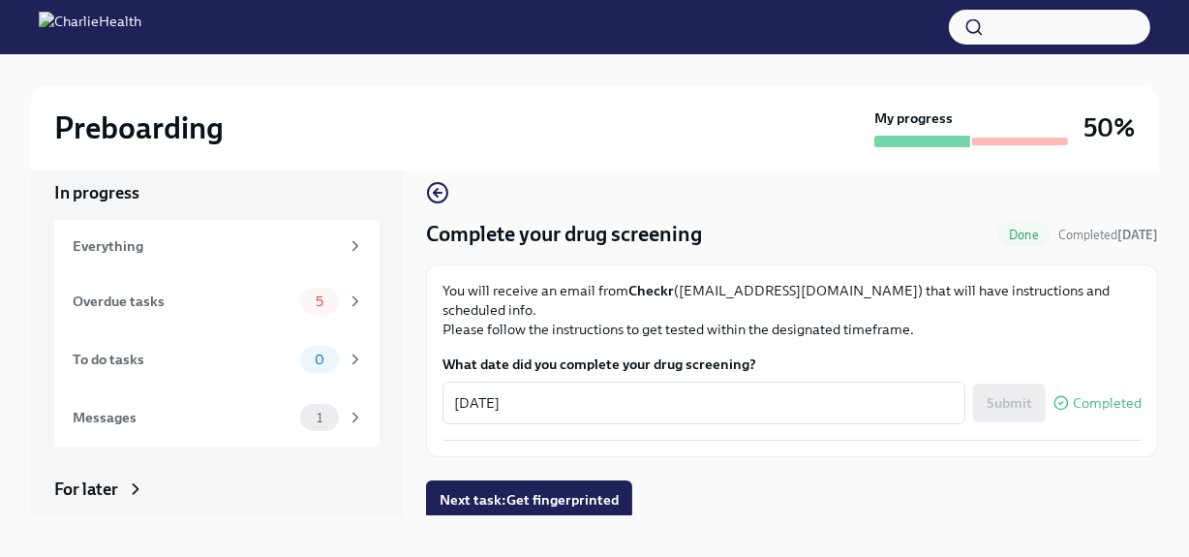
scroll to position [32, 0]
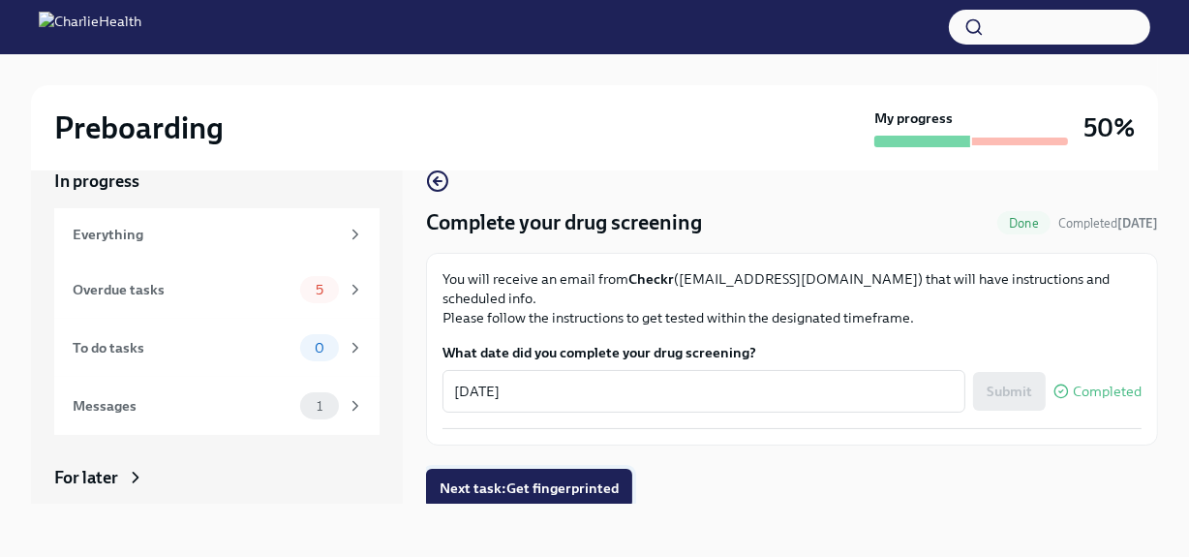
click at [550, 478] on span "Next task : Get fingerprinted" at bounding box center [528, 487] width 179 height 19
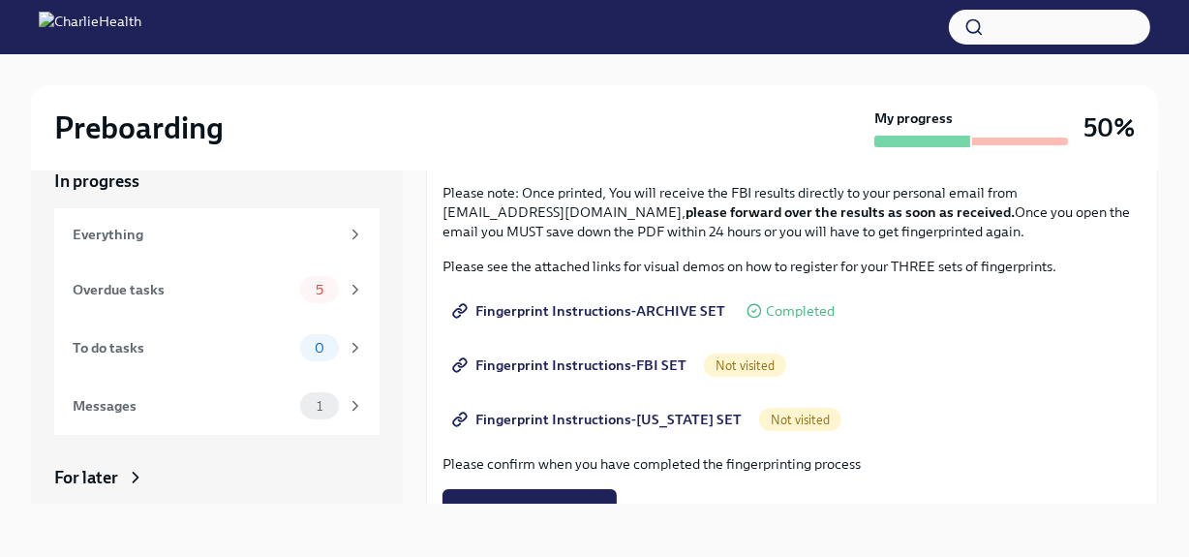
scroll to position [263, 0]
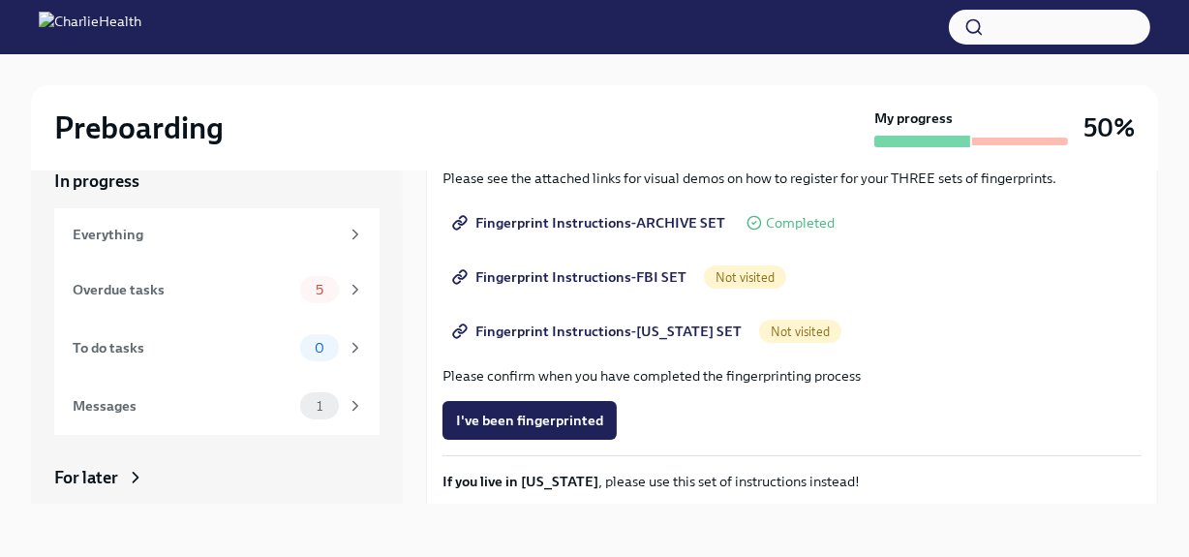
click at [584, 278] on span "Fingerprint Instructions-FBI SET" at bounding box center [571, 276] width 230 height 19
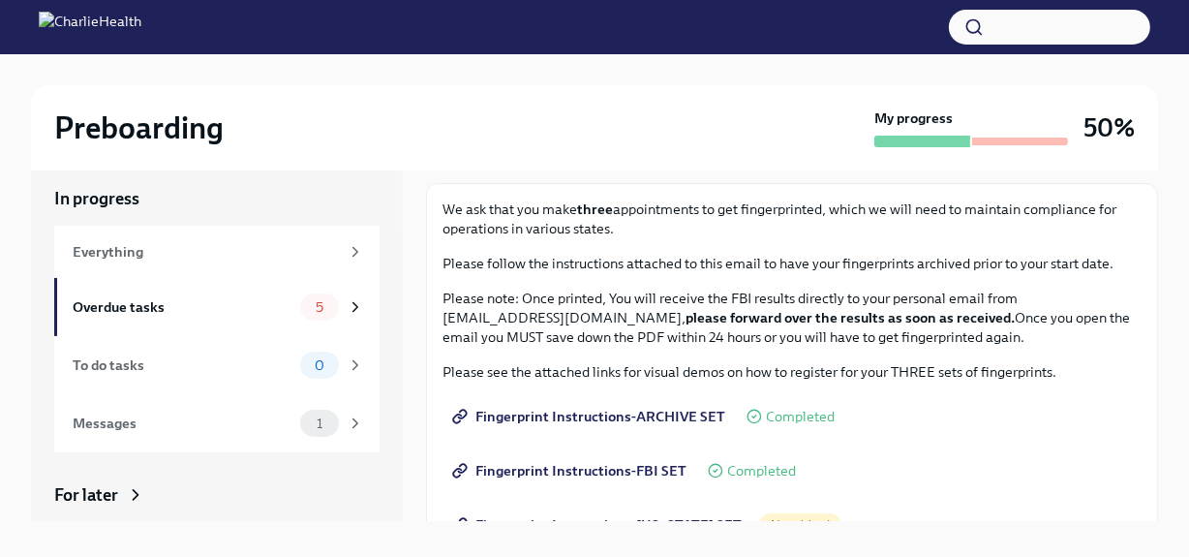
scroll to position [0, 0]
